Goal: Find specific page/section: Find specific page/section

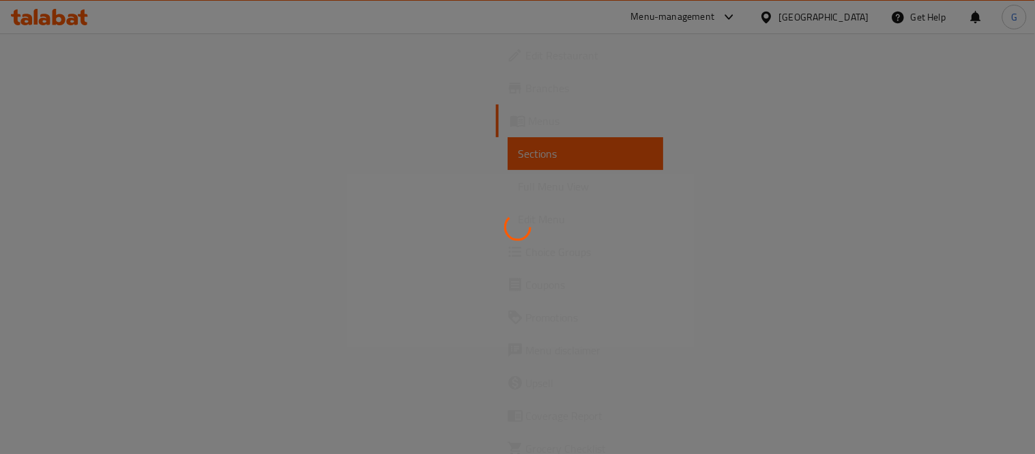
click at [817, 19] on div at bounding box center [517, 227] width 1035 height 454
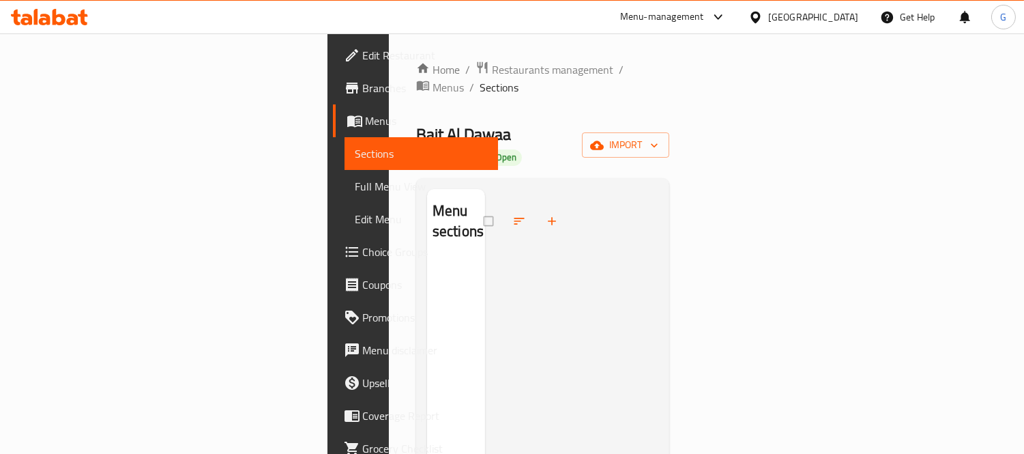
click at [798, 22] on div "[GEOGRAPHIC_DATA]" at bounding box center [813, 17] width 90 height 15
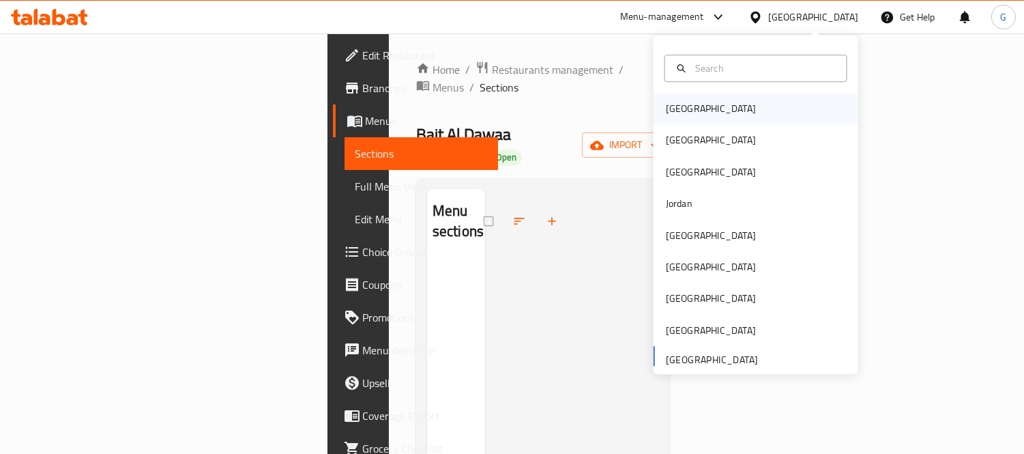
click at [687, 107] on div "[GEOGRAPHIC_DATA]" at bounding box center [711, 108] width 112 height 31
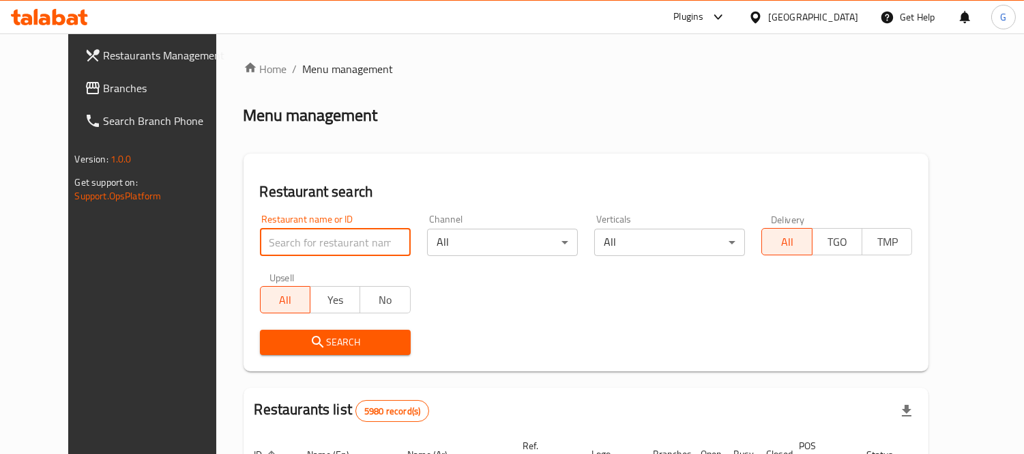
click at [298, 230] on input "search" at bounding box center [335, 242] width 151 height 27
paste input "Dairy Queen"
type input "Dairy Queen"
click button "Search" at bounding box center [335, 342] width 151 height 25
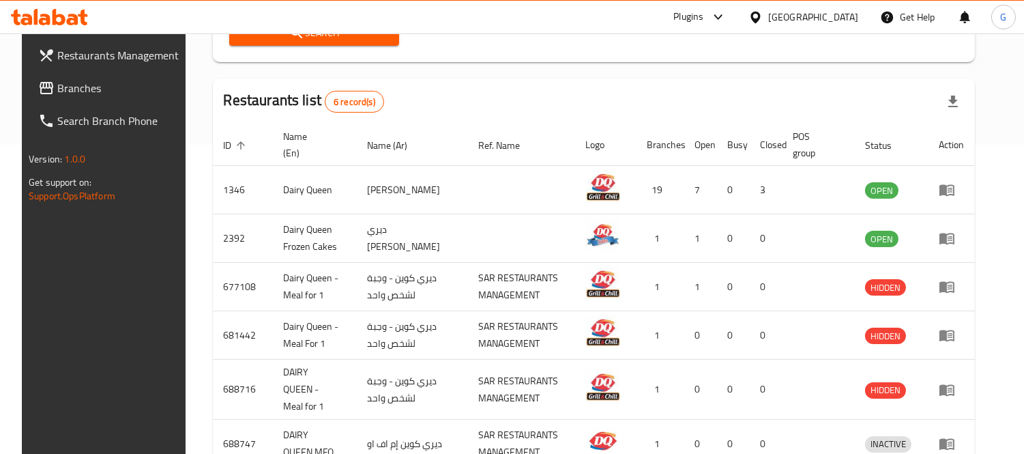
scroll to position [387, 0]
